Goal: Information Seeking & Learning: Learn about a topic

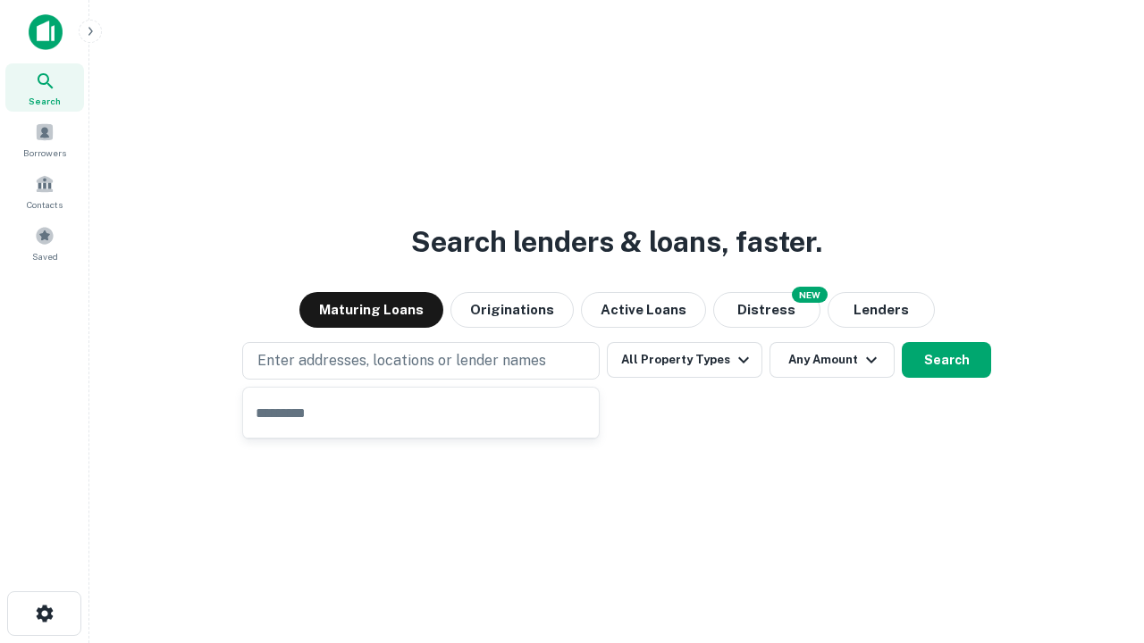
type input "**********"
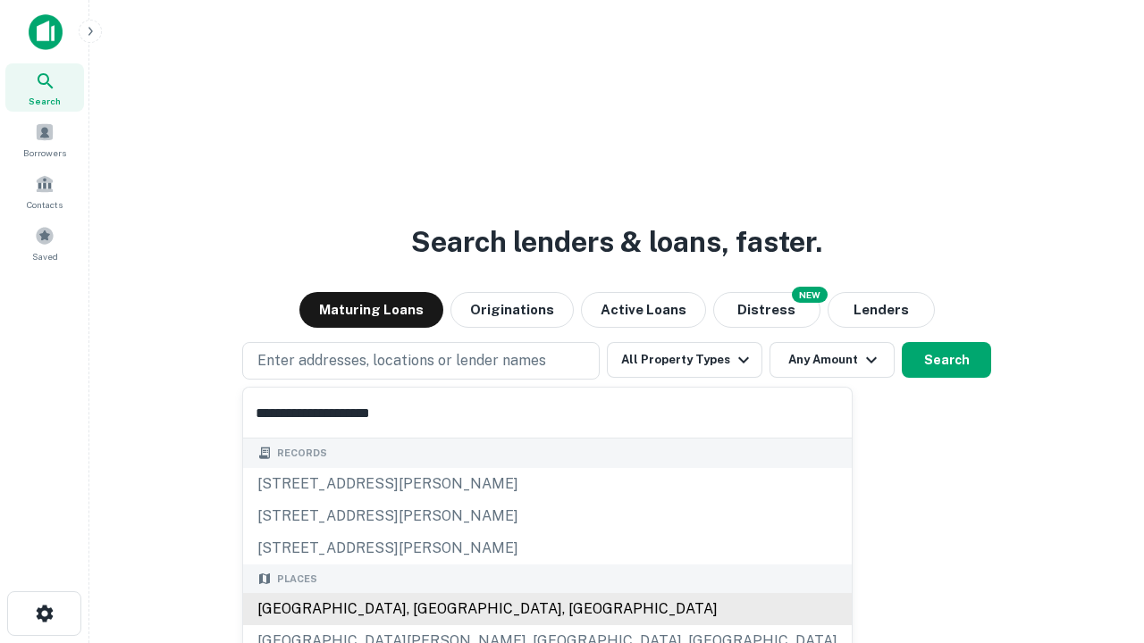
click at [427, 609] on div "[GEOGRAPHIC_DATA], [GEOGRAPHIC_DATA], [GEOGRAPHIC_DATA]" at bounding box center [547, 609] width 608 height 32
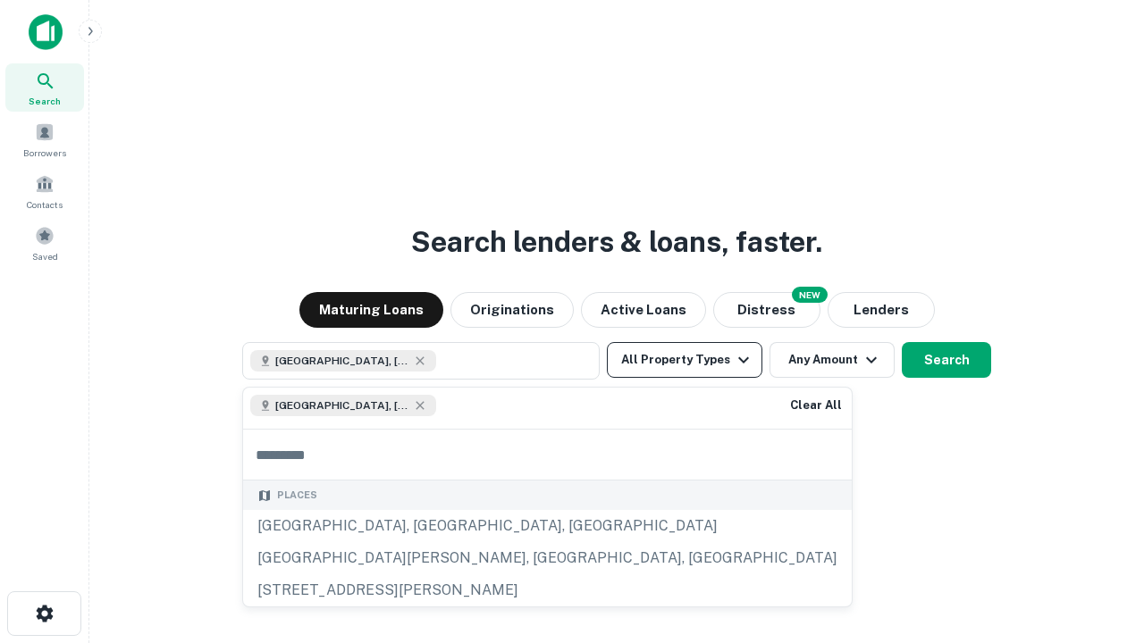
click at [684, 360] on button "All Property Types" at bounding box center [684, 360] width 155 height 36
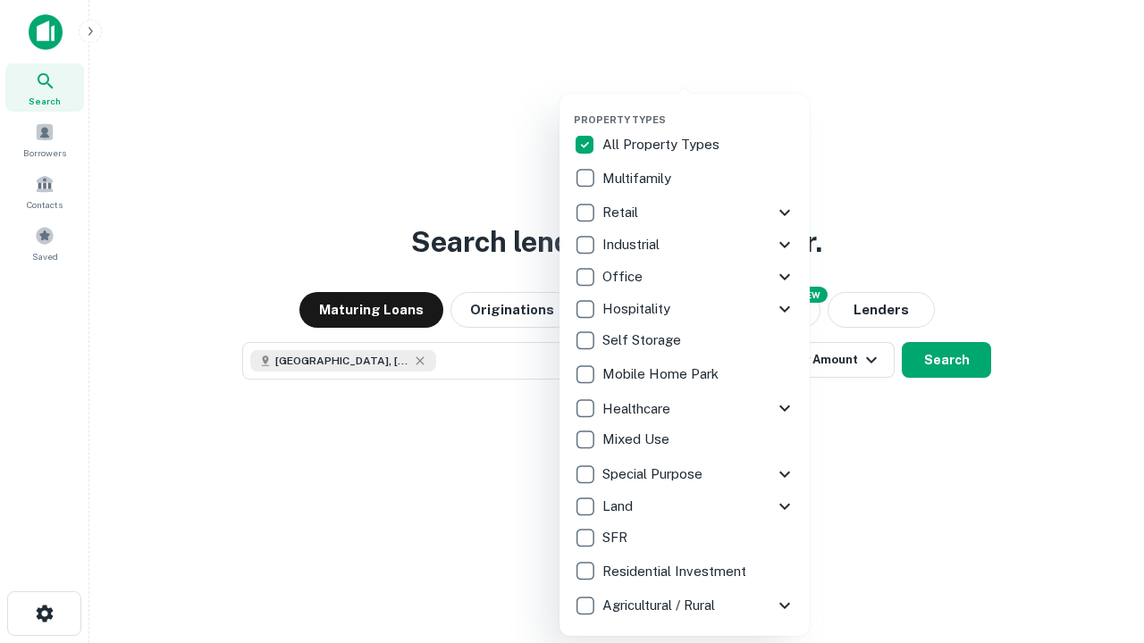
click at [699, 108] on button "button" at bounding box center [699, 108] width 250 height 1
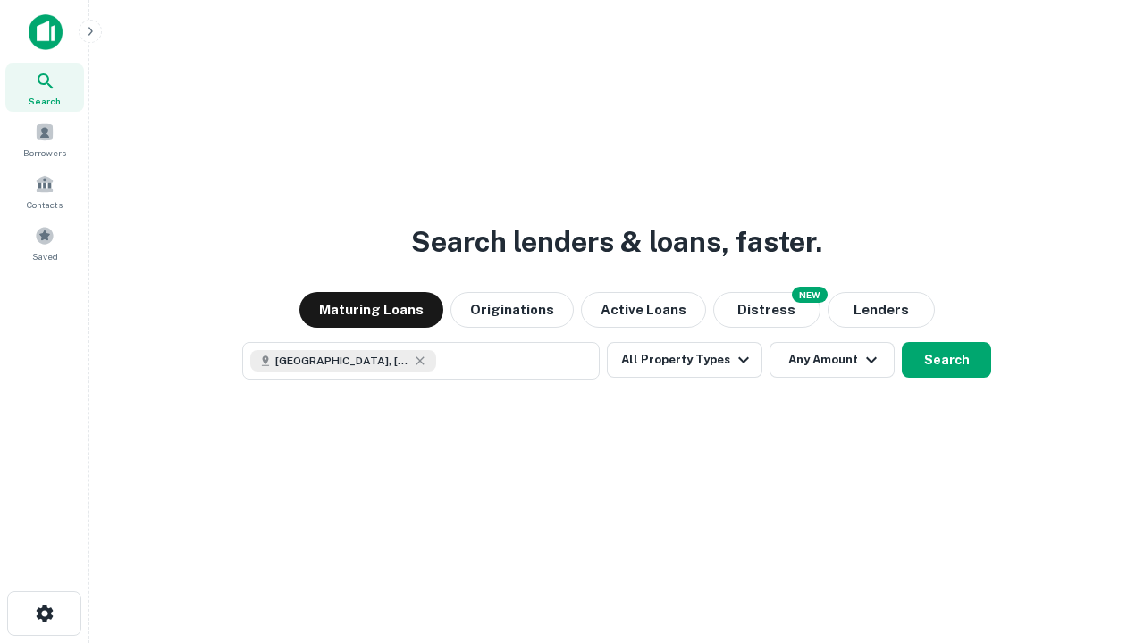
scroll to position [29, 0]
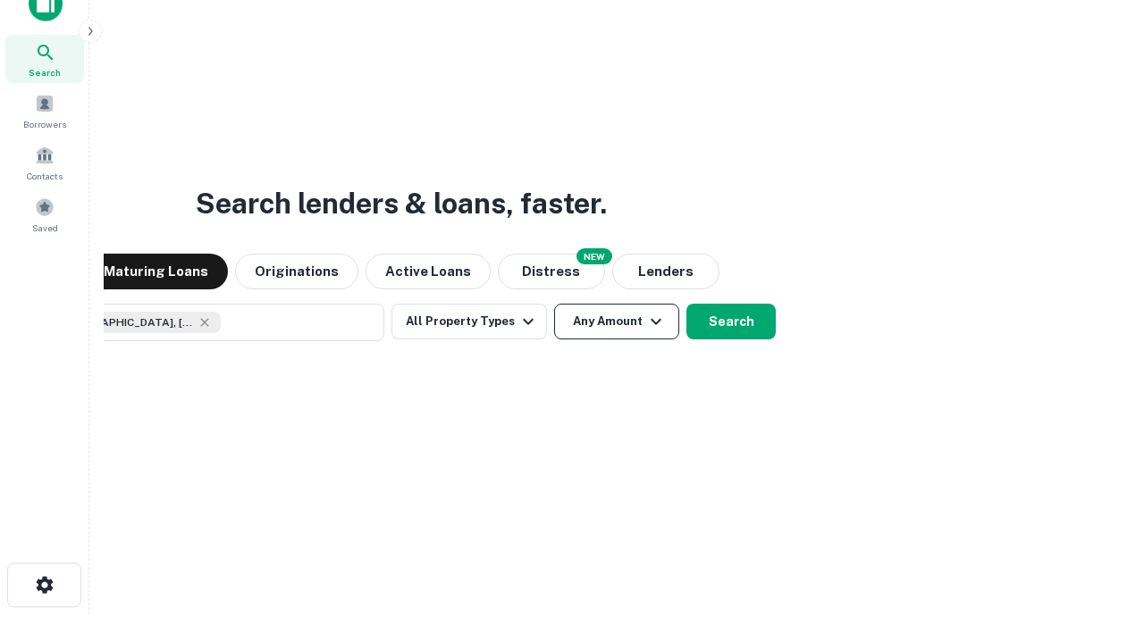
click at [554, 304] on button "Any Amount" at bounding box center [616, 322] width 125 height 36
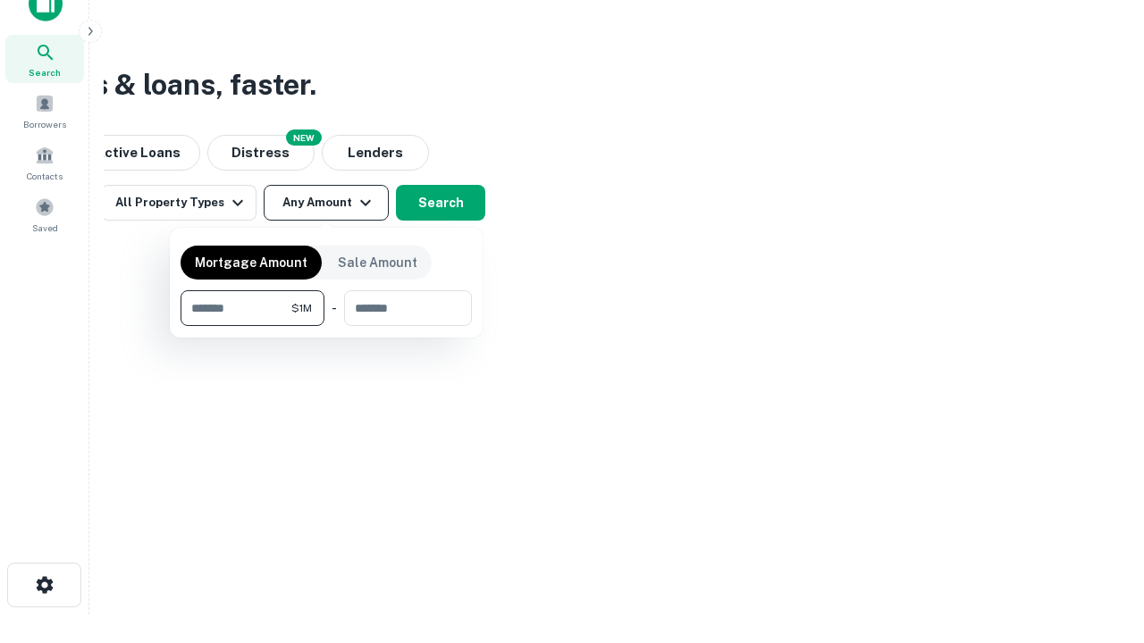
type input "*******"
click at [326, 326] on button "button" at bounding box center [325, 326] width 291 height 1
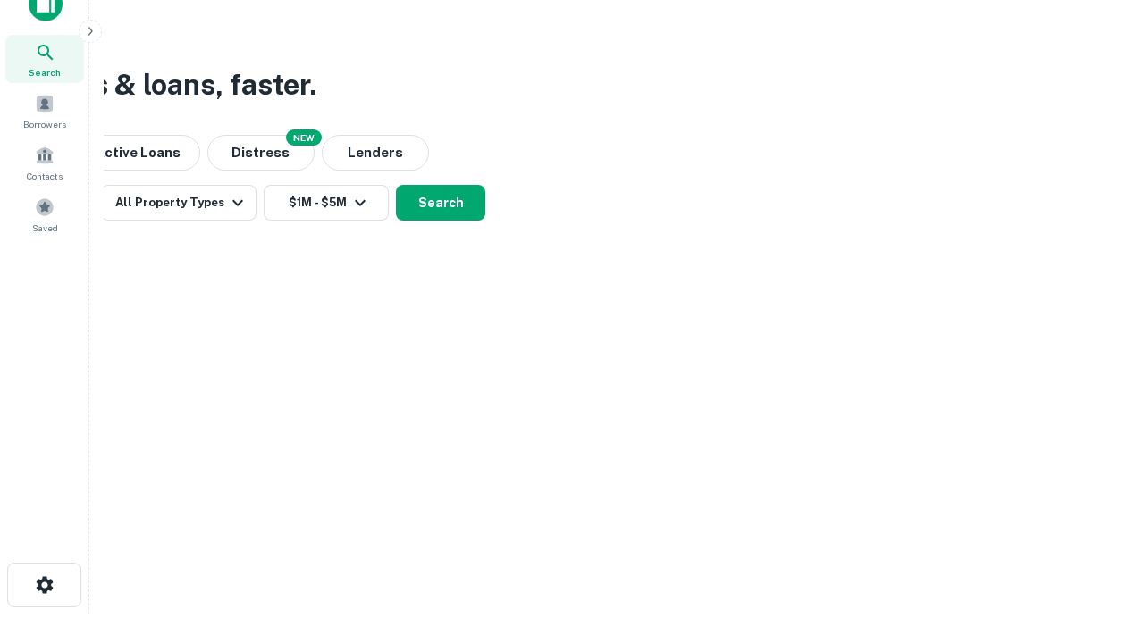
scroll to position [10, 330]
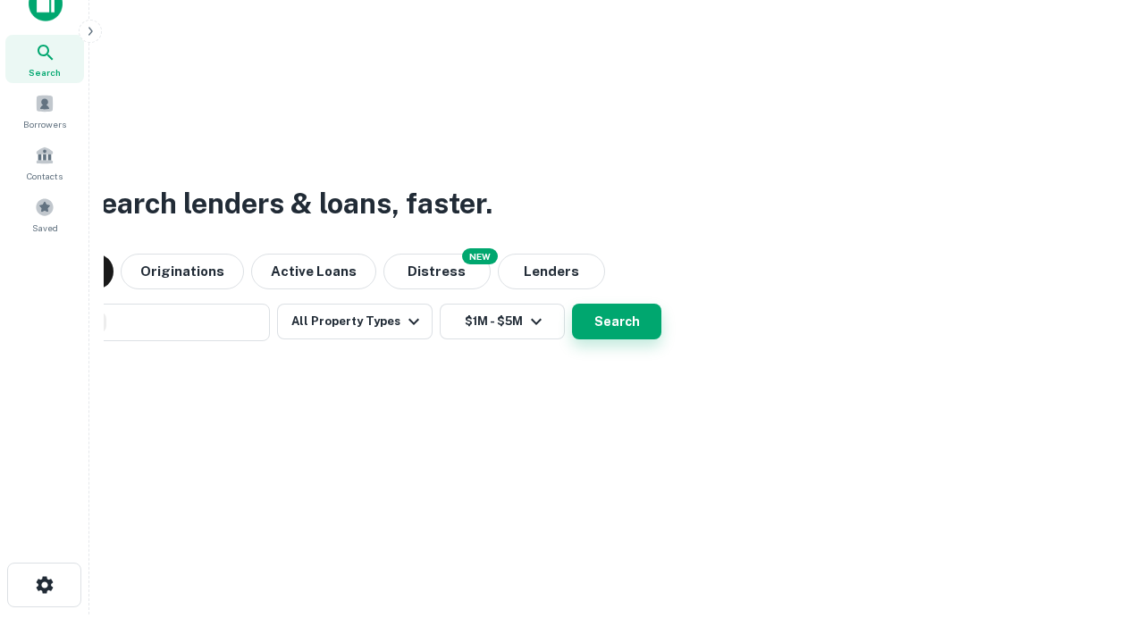
click at [572, 304] on button "Search" at bounding box center [616, 322] width 89 height 36
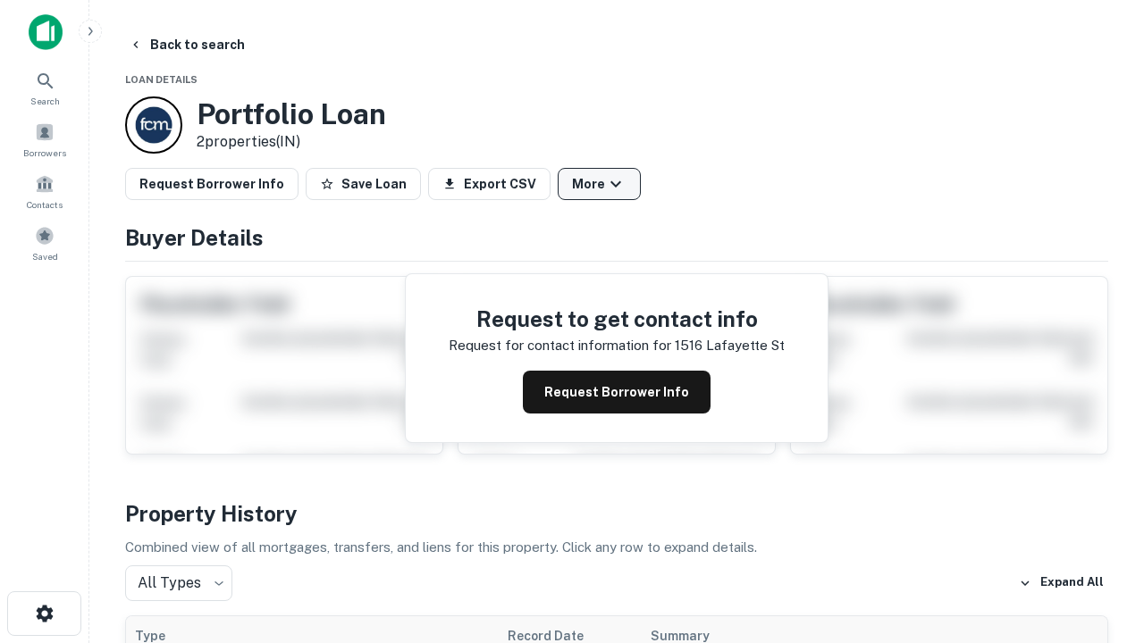
click at [599, 184] on button "More" at bounding box center [599, 184] width 83 height 32
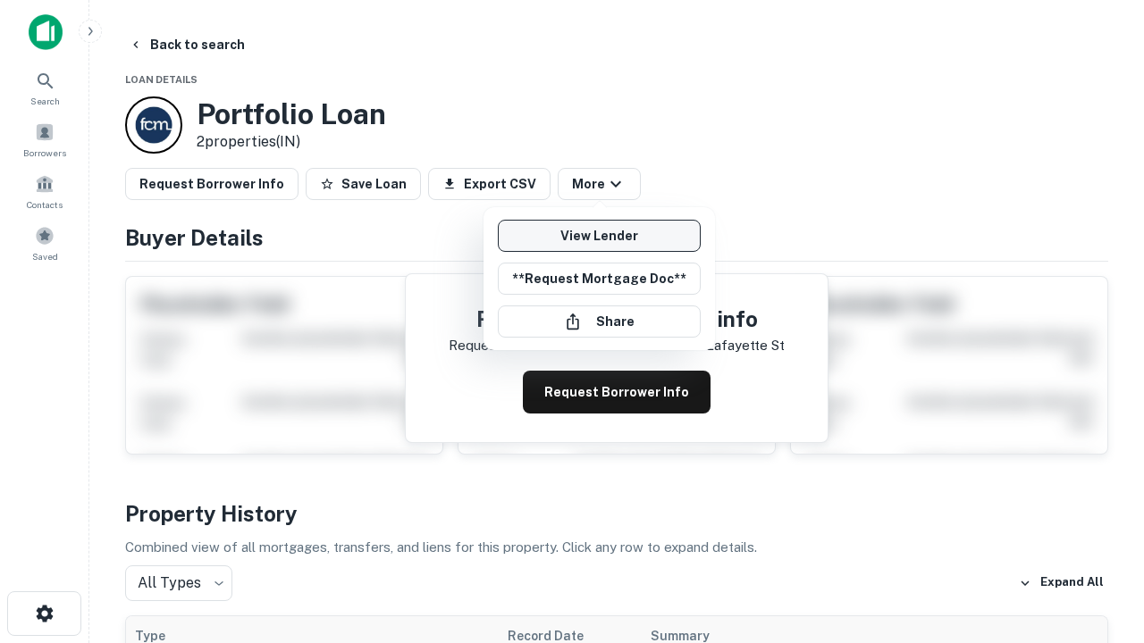
click at [599, 236] on link "View Lender" at bounding box center [599, 236] width 203 height 32
